Goal: Task Accomplishment & Management: Complete application form

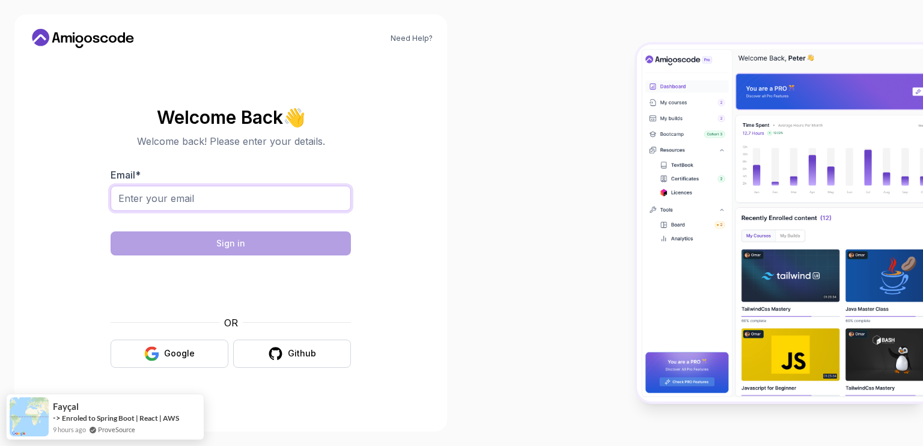
click at [312, 192] on input "Email *" at bounding box center [231, 198] width 240 height 25
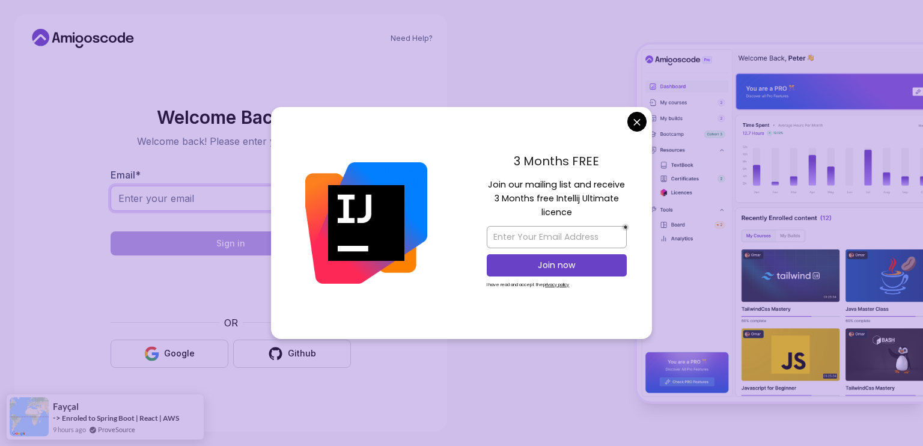
type input "[EMAIL_ADDRESS][DOMAIN_NAME]"
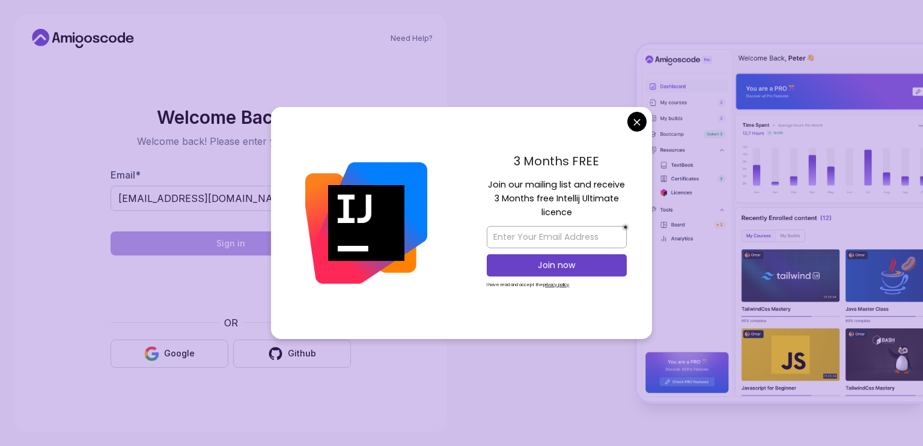
click at [641, 120] on body "Need Help? Welcome Back 👋 Welcome back! Please enter your details. Email * [EMA…" at bounding box center [461, 223] width 923 height 446
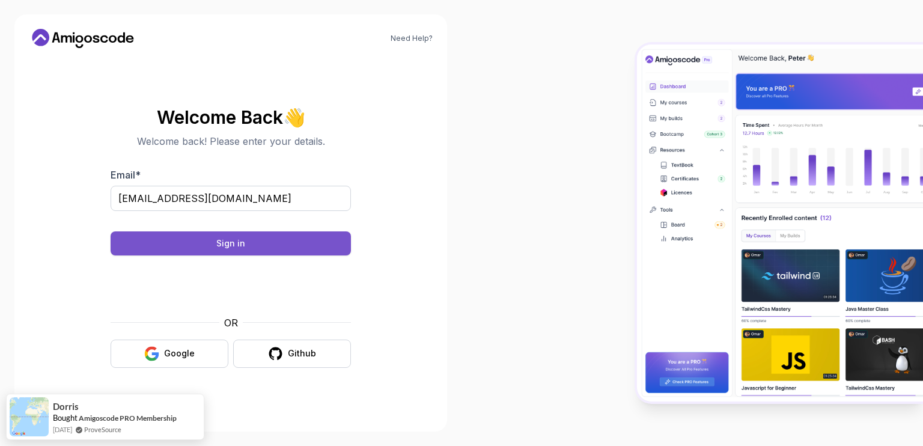
click at [291, 245] on button "Sign in" at bounding box center [231, 243] width 240 height 24
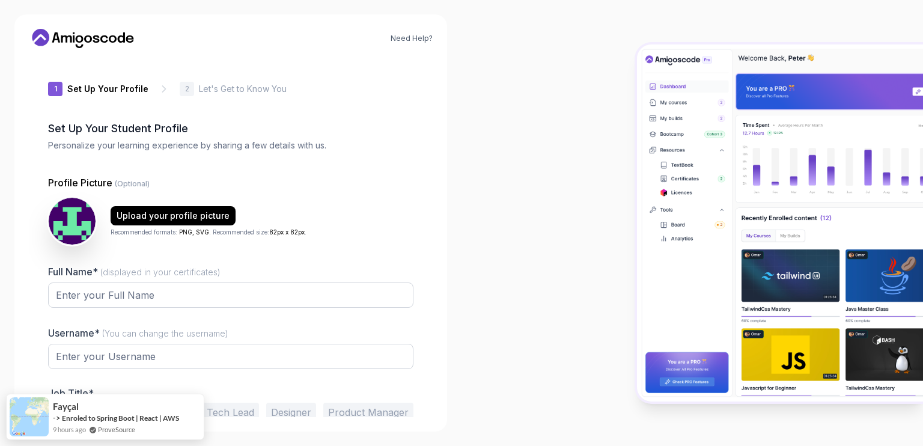
type input "sturdyorcac6d8c"
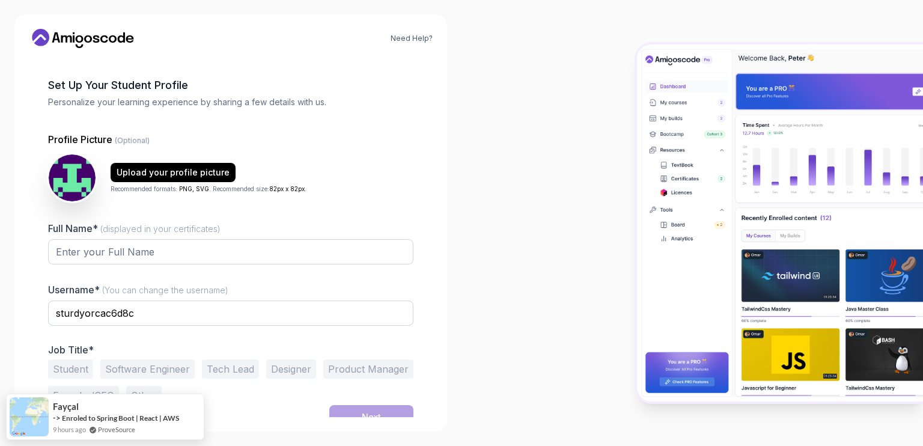
scroll to position [55, 0]
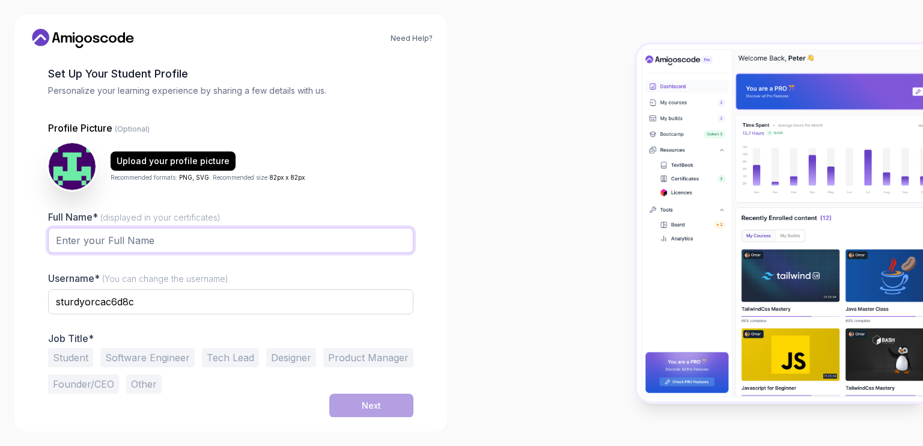
click at [177, 244] on input "Full Name* (displayed in your certificates)" at bounding box center [230, 240] width 365 height 25
type input "Mohan"
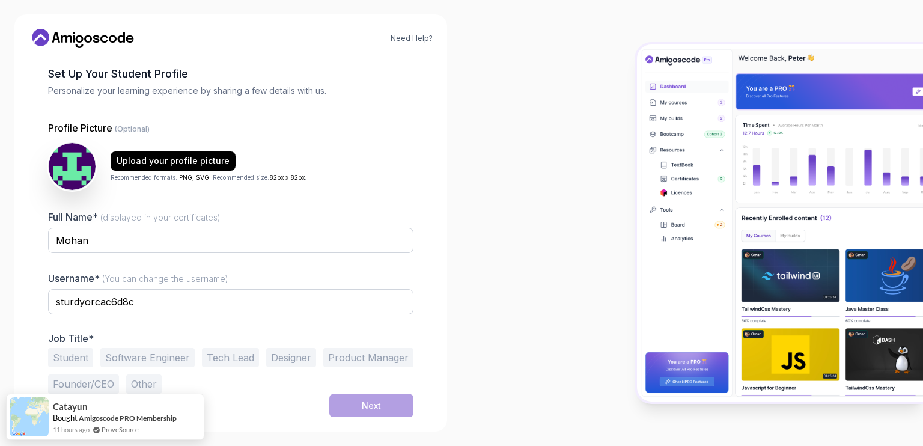
click at [80, 354] on button "Student" at bounding box center [70, 357] width 45 height 19
click at [351, 403] on button "Next" at bounding box center [371, 406] width 84 height 24
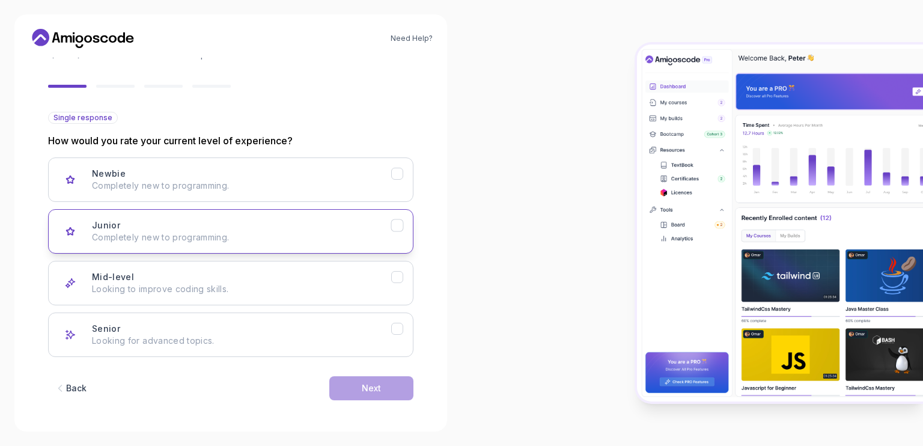
scroll to position [91, 0]
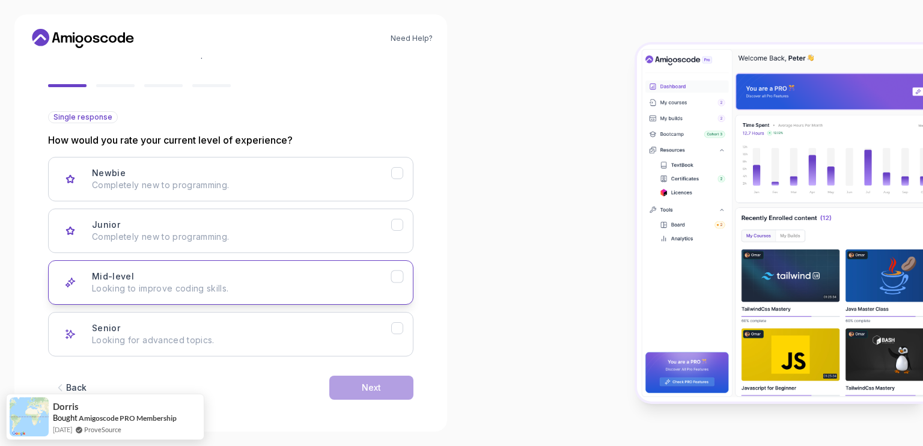
click at [192, 275] on div "Mid-level Looking to improve coding skills." at bounding box center [241, 282] width 299 height 24
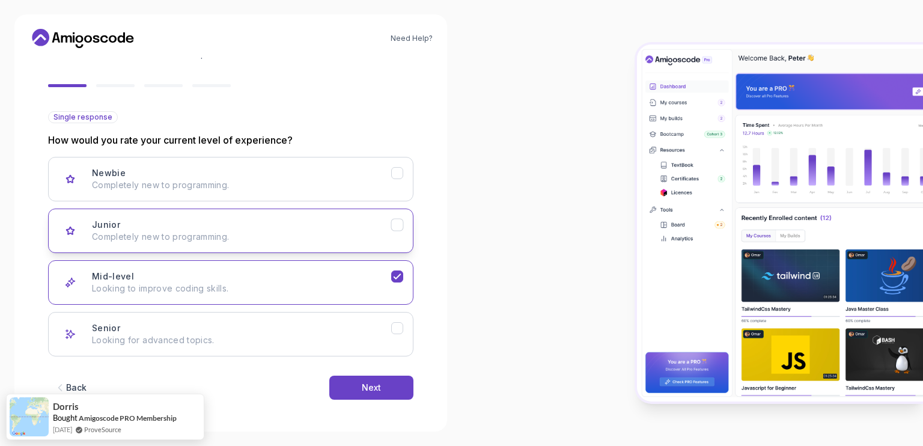
click at [341, 213] on button "Junior Completely new to programming." at bounding box center [230, 230] width 365 height 44
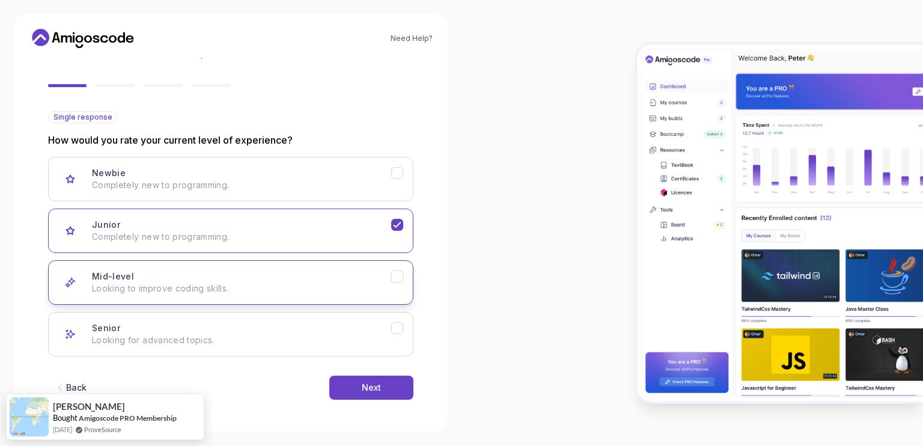
click at [322, 271] on div "Mid-level Looking to improve coding skills." at bounding box center [241, 282] width 299 height 24
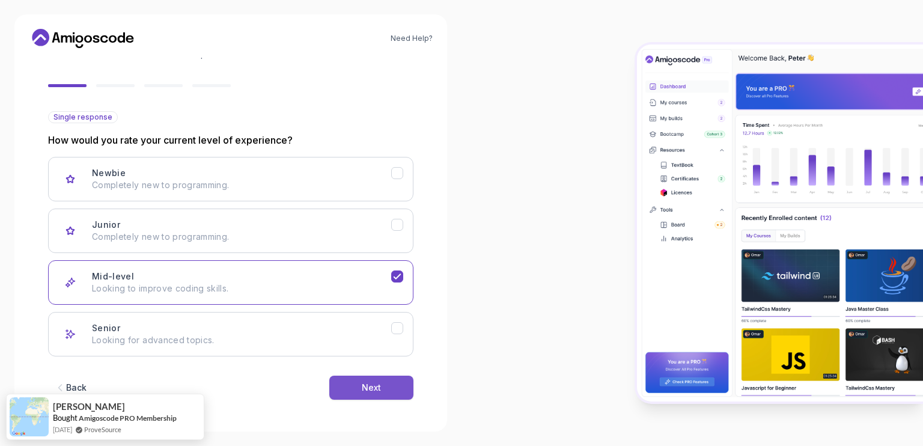
click at [379, 386] on div "Next" at bounding box center [371, 388] width 19 height 12
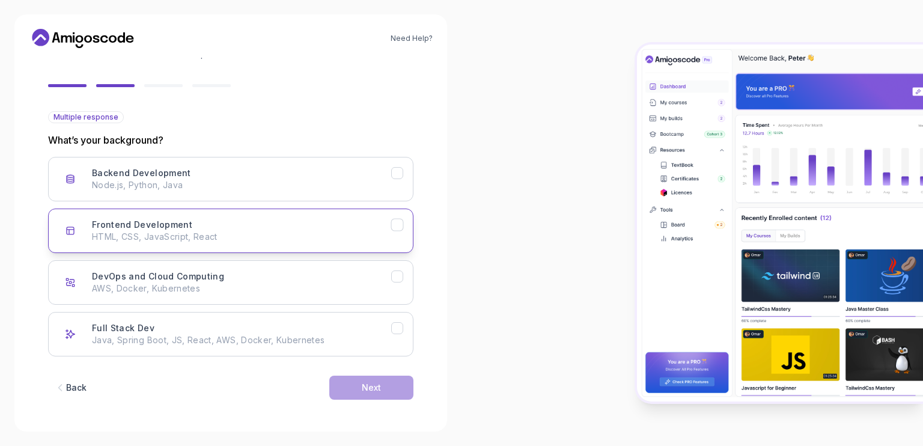
click at [193, 222] on div "Frontend Development HTML, CSS, JavaScript, React" at bounding box center [241, 231] width 299 height 24
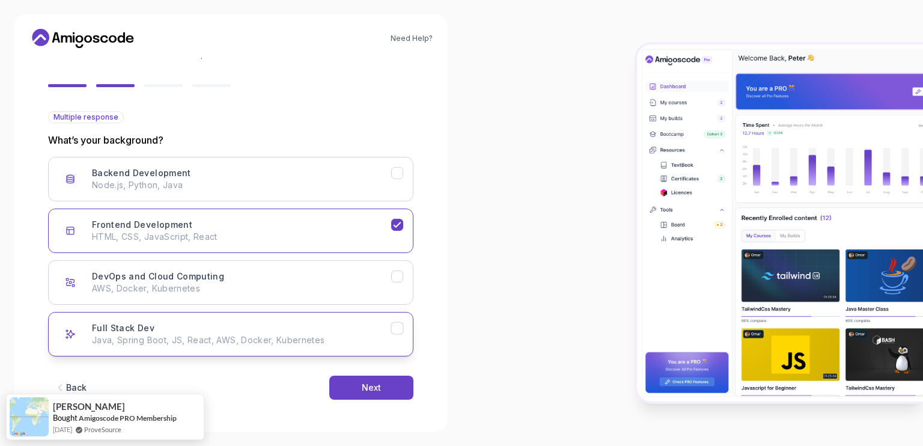
click at [304, 336] on p "Java, Spring Boot, JS, React, AWS, Docker, Kubernetes" at bounding box center [241, 340] width 299 height 12
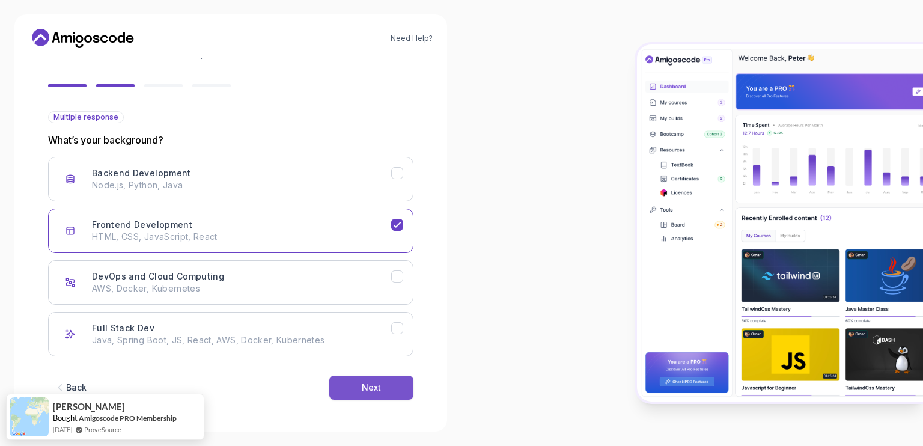
click at [354, 382] on button "Next" at bounding box center [371, 388] width 84 height 24
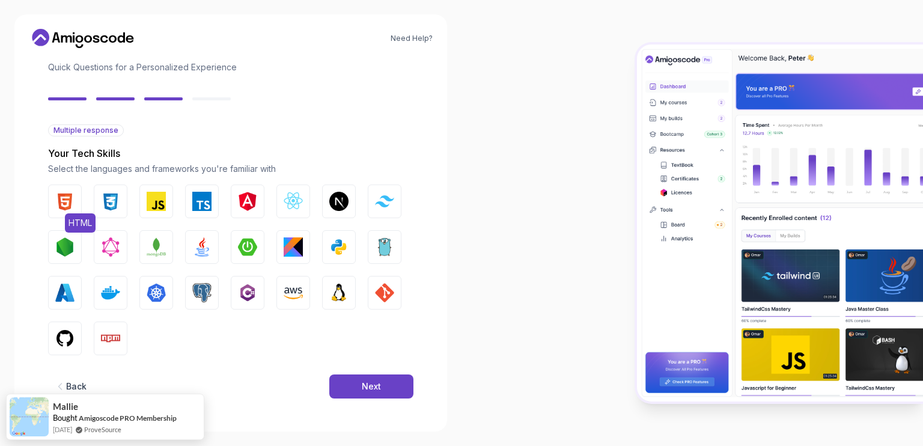
click at [70, 202] on img "button" at bounding box center [64, 201] width 19 height 19
click at [120, 207] on button "CSS" at bounding box center [111, 201] width 34 height 34
click at [162, 208] on img "button" at bounding box center [156, 201] width 19 height 19
click at [285, 208] on img "button" at bounding box center [293, 201] width 19 height 19
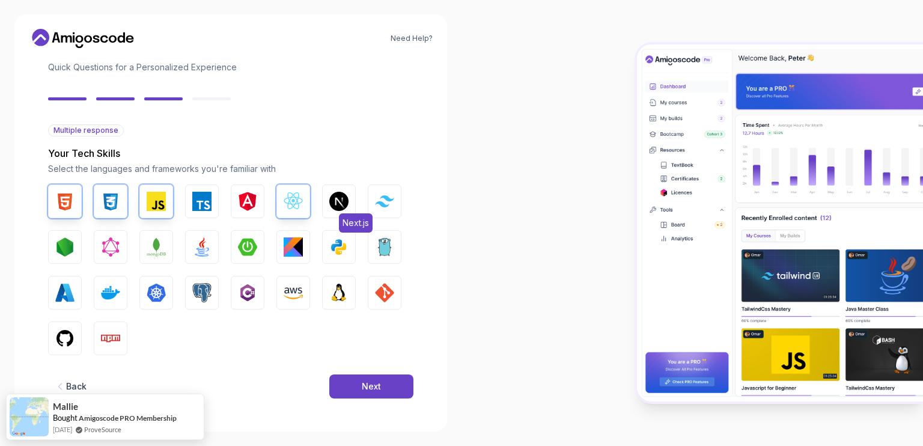
click at [338, 204] on img "button" at bounding box center [338, 201] width 19 height 19
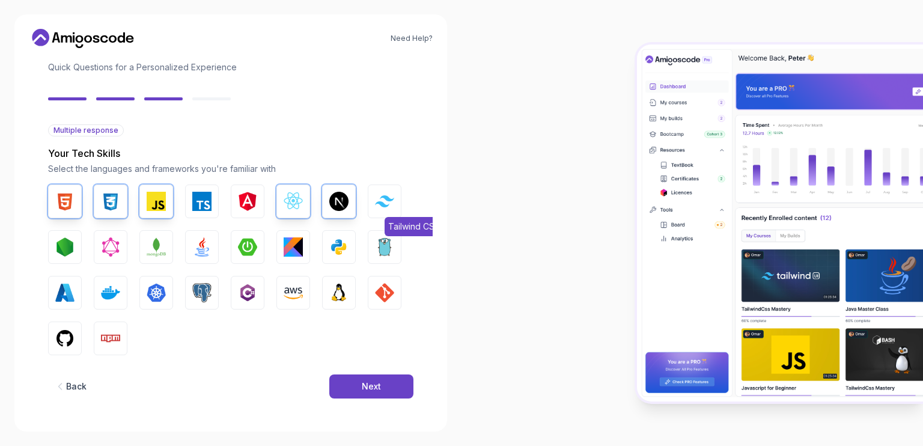
click at [384, 207] on button "Tailwind CSS" at bounding box center [385, 201] width 34 height 34
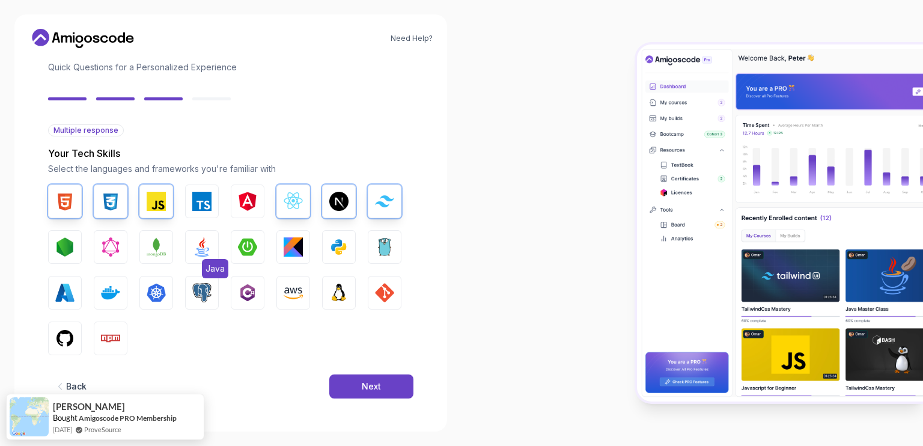
click at [193, 245] on img "button" at bounding box center [201, 246] width 19 height 19
click at [161, 246] on img "button" at bounding box center [156, 246] width 19 height 19
click at [67, 240] on img "button" at bounding box center [64, 246] width 19 height 19
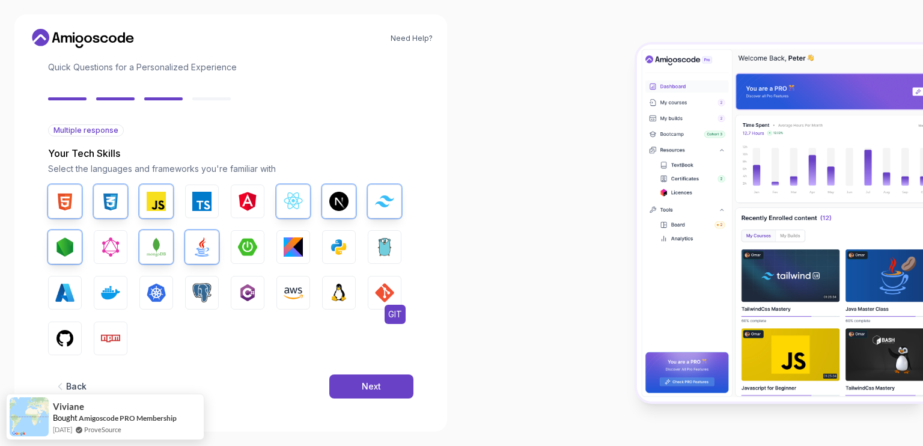
click at [370, 293] on button "GIT" at bounding box center [385, 293] width 34 height 34
click at [101, 337] on img "button" at bounding box center [110, 338] width 19 height 19
click at [71, 334] on img "button" at bounding box center [64, 338] width 19 height 19
click at [362, 383] on div "Next" at bounding box center [371, 386] width 19 height 12
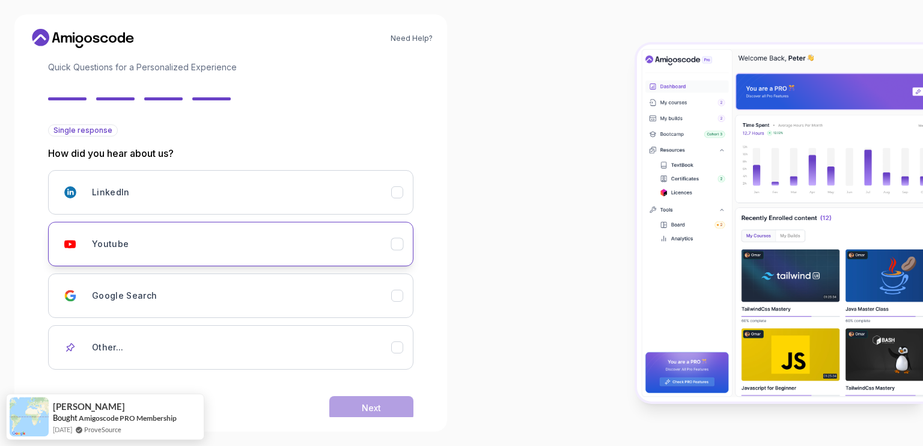
click at [144, 235] on div "Youtube" at bounding box center [241, 244] width 299 height 24
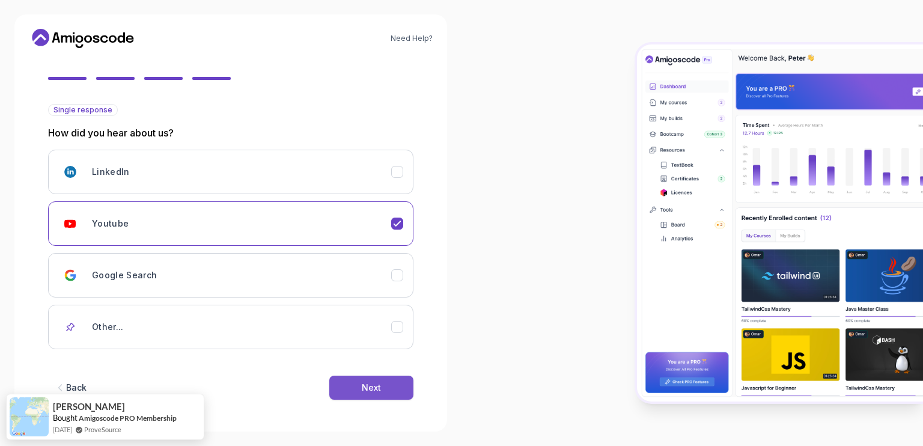
click at [385, 388] on button "Next" at bounding box center [371, 388] width 84 height 24
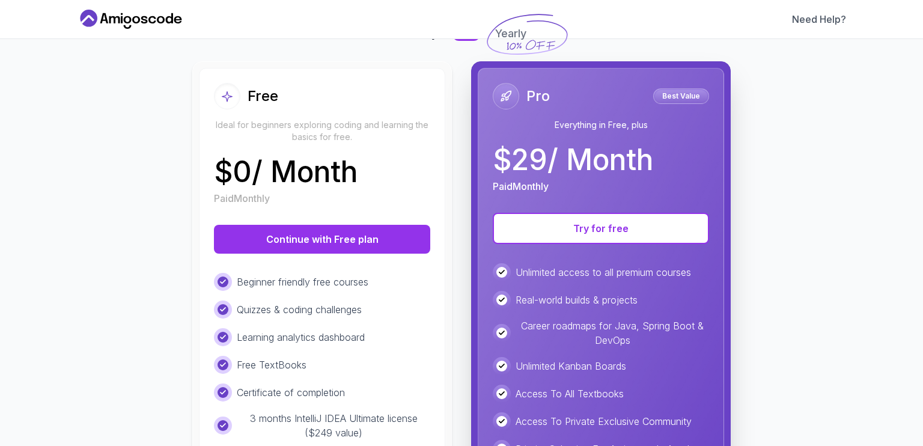
scroll to position [120, 0]
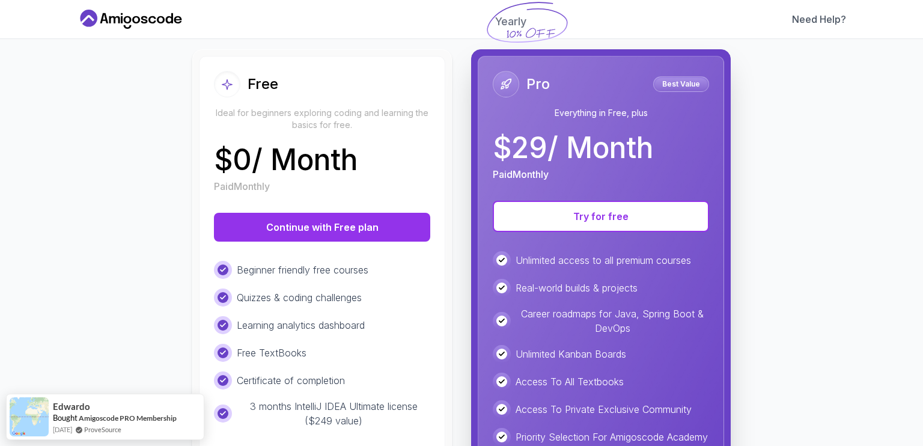
click at [324, 302] on p "Quizzes & coding challenges" at bounding box center [299, 297] width 125 height 14
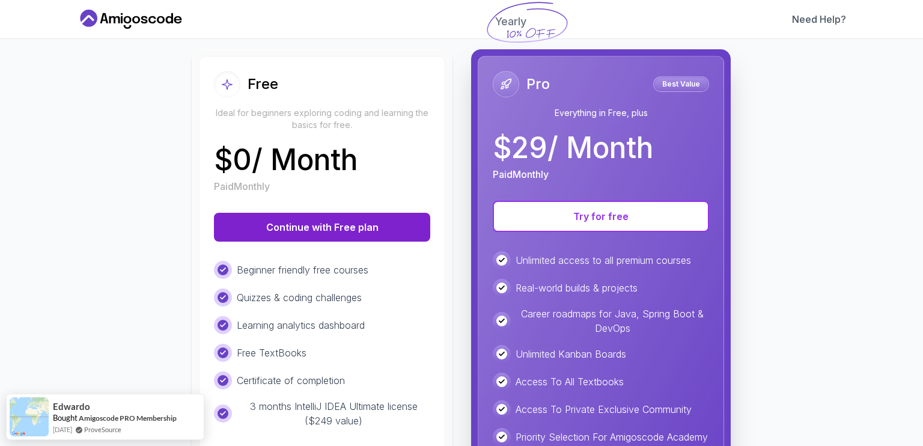
click at [296, 229] on button "Continue with Free plan" at bounding box center [322, 227] width 216 height 29
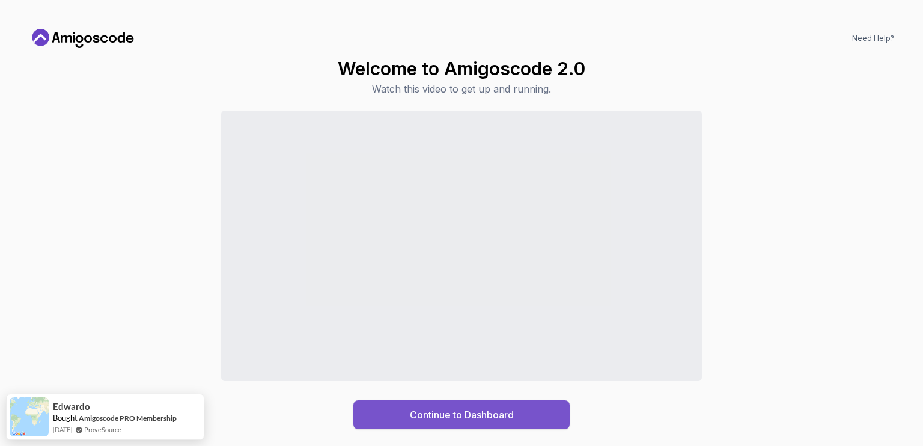
click at [467, 406] on button "Continue to Dashboard" at bounding box center [461, 414] width 216 height 29
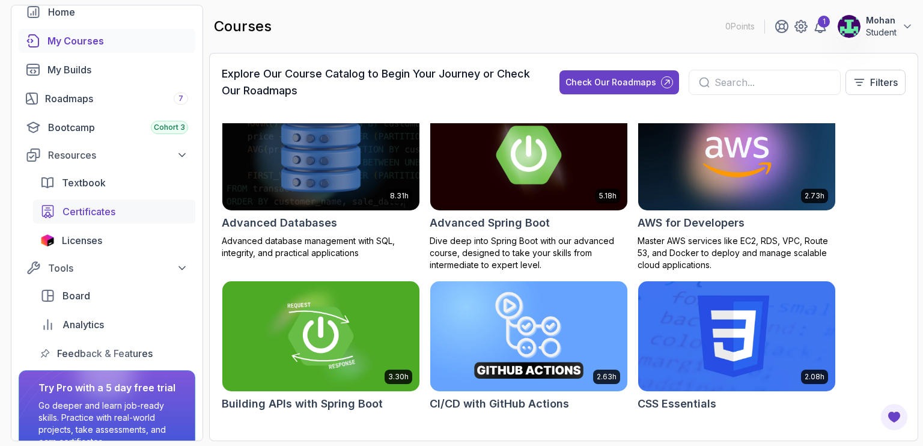
scroll to position [62, 0]
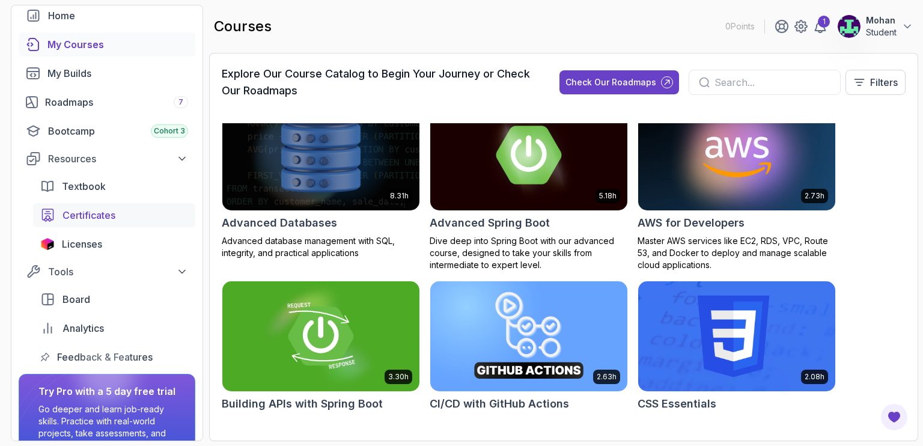
click at [114, 217] on span "Certificates" at bounding box center [88, 215] width 53 height 14
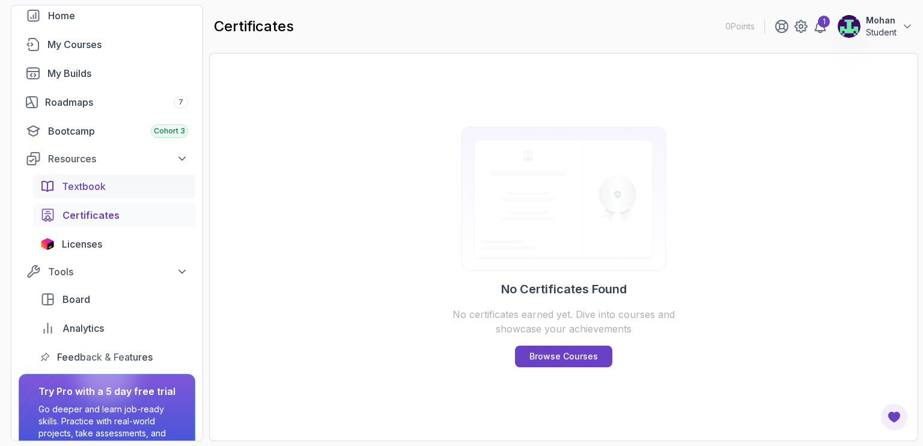
click at [82, 184] on span "Textbook" at bounding box center [84, 186] width 44 height 14
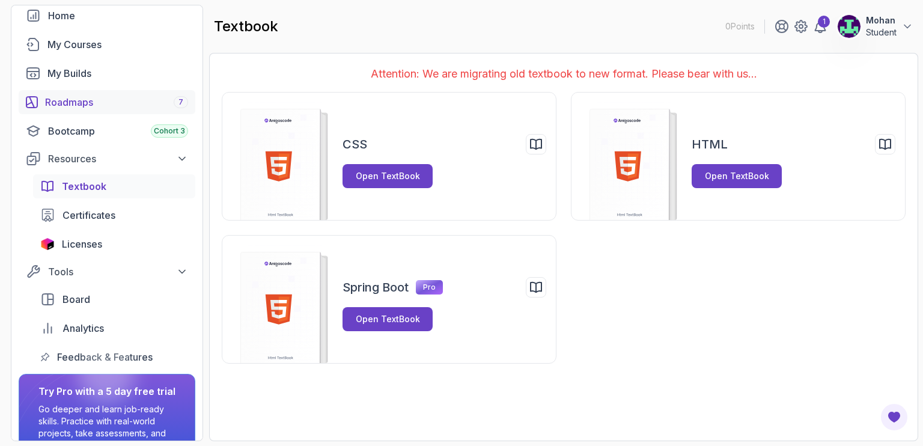
click at [82, 102] on div "Roadmaps 7" at bounding box center [116, 102] width 143 height 14
